Goal: Find specific page/section: Find specific page/section

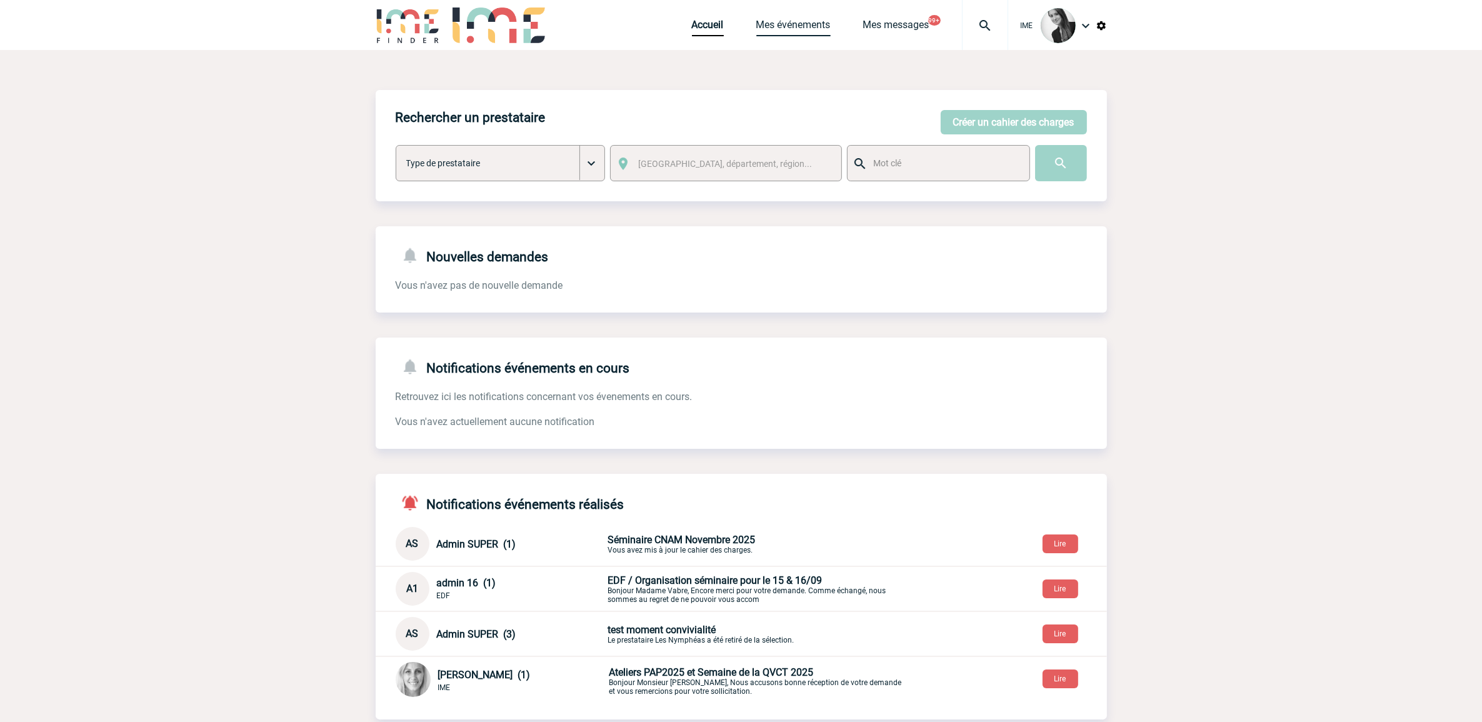
click at [791, 20] on link "Mes événements" at bounding box center [793, 27] width 74 height 17
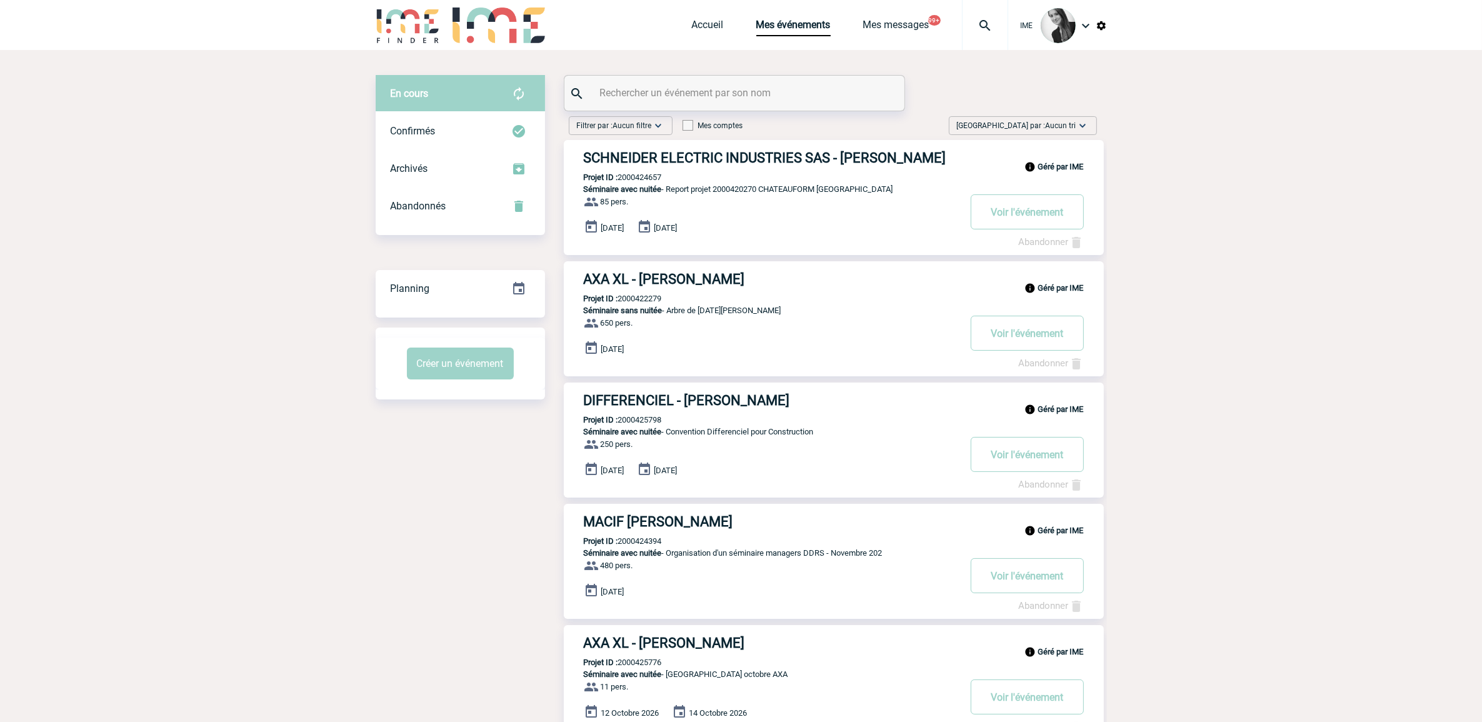
click at [1057, 126] on span "Aucun tri" at bounding box center [1061, 125] width 31 height 9
click at [1074, 219] on img at bounding box center [1071, 221] width 10 height 10
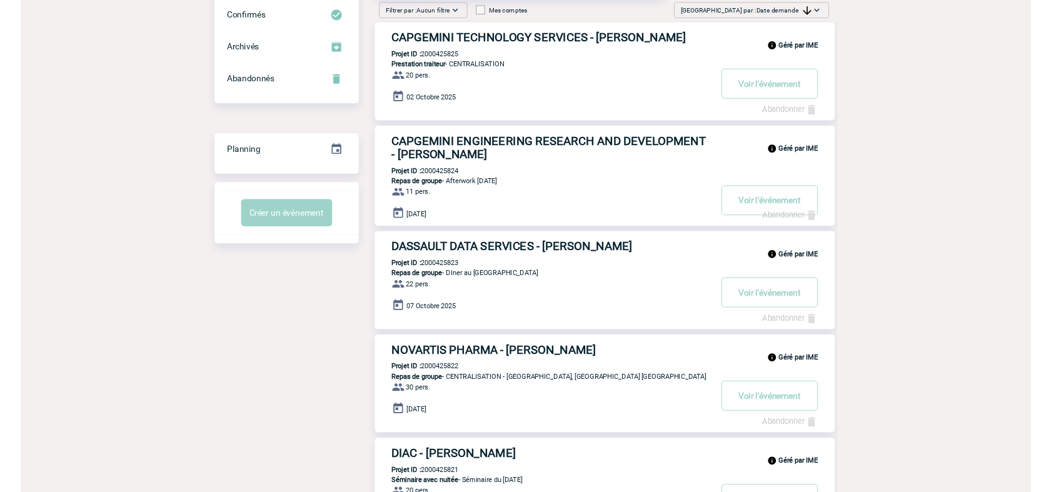
scroll to position [114, 0]
